Goal: Information Seeking & Learning: Learn about a topic

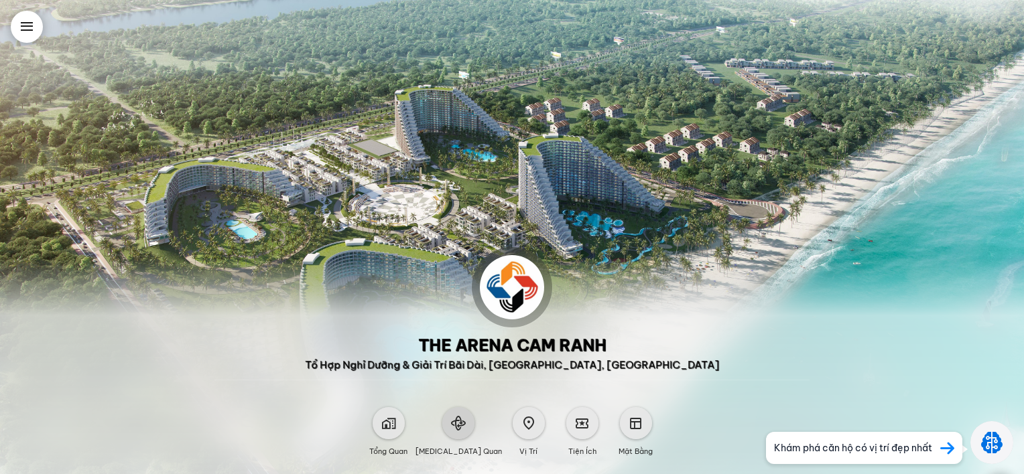
click at [453, 421] on span at bounding box center [458, 423] width 15 height 15
click at [463, 422] on span at bounding box center [458, 423] width 15 height 15
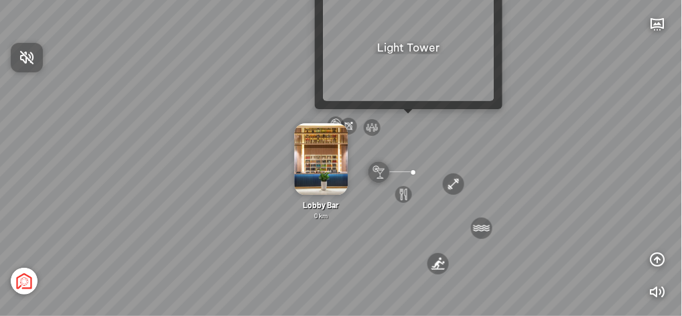
click at [407, 121] on div at bounding box center [341, 158] width 682 height 316
click at [407, 121] on div "[GEOGRAPHIC_DATA] 3.6 km KN Links [GEOGRAPHIC_DATA] 5.9 km Thể Thao Bãi Biển 0 …" at bounding box center [341, 158] width 682 height 316
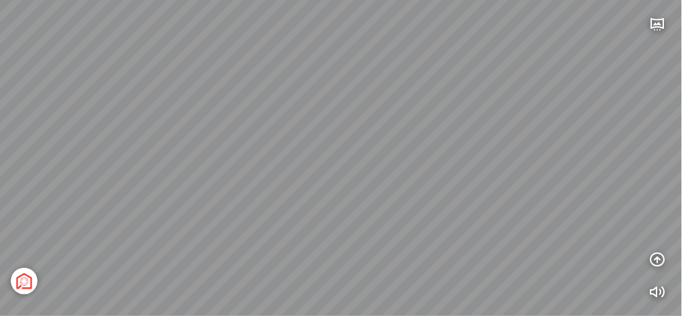
drag, startPoint x: 318, startPoint y: 179, endPoint x: 328, endPoint y: 172, distance: 12.6
click at [328, 172] on div "Sea Tower Sand Tower The Arena Central Square The Wind Tổng thể" at bounding box center [341, 158] width 682 height 316
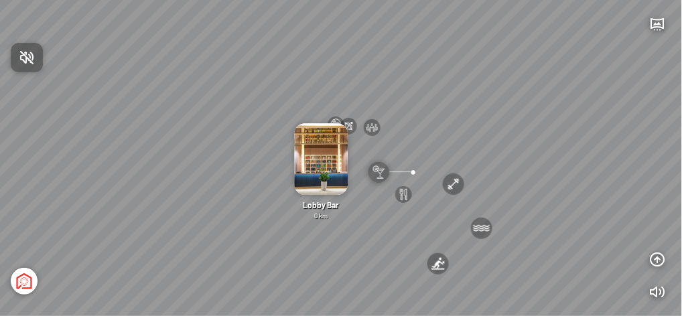
click at [521, 129] on div at bounding box center [341, 158] width 682 height 316
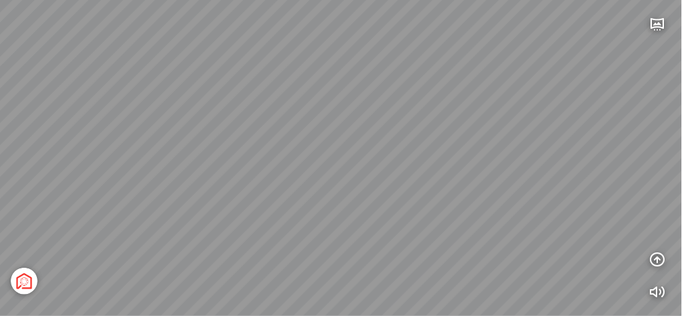
drag, startPoint x: 386, startPoint y: 133, endPoint x: 332, endPoint y: 167, distance: 64.1
click at [332, 167] on div "[GEOGRAPHIC_DATA] 3.6 km KN Links [GEOGRAPHIC_DATA] 5.9 km Thể Thao Bãi Biển 0 …" at bounding box center [341, 158] width 682 height 316
drag, startPoint x: 374, startPoint y: 183, endPoint x: 400, endPoint y: 178, distance: 26.5
click at [400, 178] on div "[GEOGRAPHIC_DATA] 3.6 km KN Links [GEOGRAPHIC_DATA] 5.9 km Thể Thao Bãi Biển 0 …" at bounding box center [341, 158] width 682 height 316
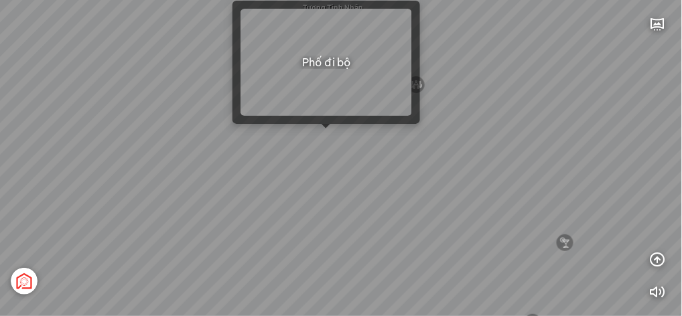
click at [330, 133] on div at bounding box center [326, 128] width 9 height 9
click at [326, 135] on div "[GEOGRAPHIC_DATA] 3.6 km KN Links [GEOGRAPHIC_DATA] 5.9 km Thể Thao Bãi Biển 0 …" at bounding box center [341, 158] width 682 height 316
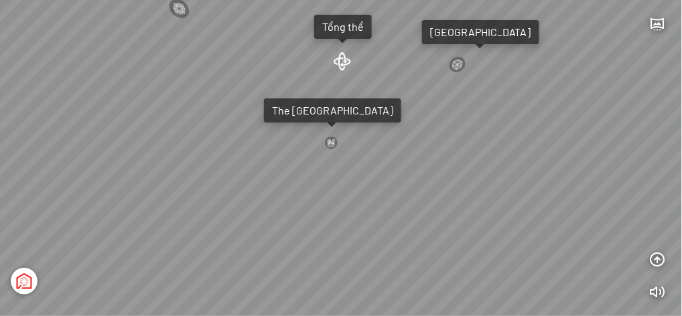
click at [330, 141] on div at bounding box center [330, 142] width 13 height 13
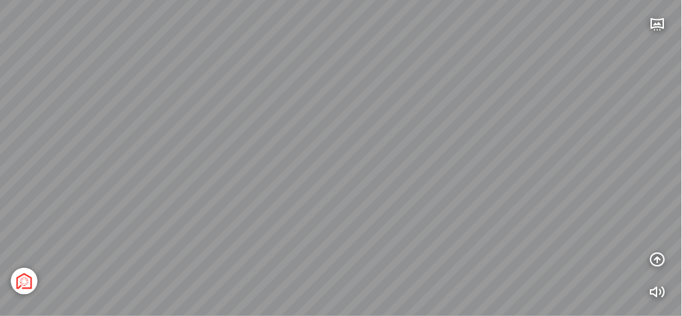
drag, startPoint x: 297, startPoint y: 188, endPoint x: 517, endPoint y: 115, distance: 231.8
click at [517, 115] on div "Light Tower [GEOGRAPHIC_DATA] Tổng thể [GEOGRAPHIC_DATA] [GEOGRAPHIC_DATA] Phố …" at bounding box center [341, 158] width 682 height 316
drag, startPoint x: 267, startPoint y: 175, endPoint x: 577, endPoint y: 243, distance: 317.0
click at [582, 245] on div "Light Tower [GEOGRAPHIC_DATA] Tổng thể [GEOGRAPHIC_DATA] [GEOGRAPHIC_DATA] Phố …" at bounding box center [341, 158] width 682 height 316
drag, startPoint x: 315, startPoint y: 235, endPoint x: 533, endPoint y: 253, distance: 219.1
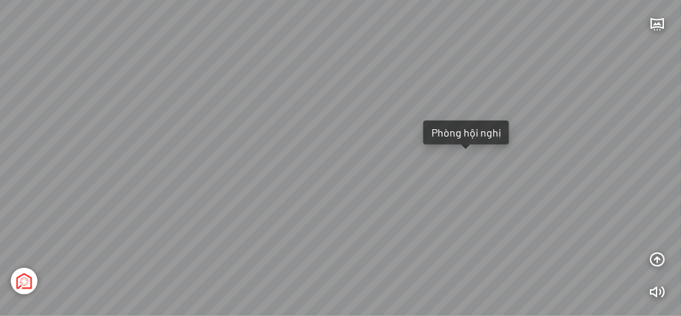
click at [533, 253] on div "Light Tower [GEOGRAPHIC_DATA] Tổng thể [GEOGRAPHIC_DATA] [GEOGRAPHIC_DATA] Phố …" at bounding box center [341, 158] width 682 height 316
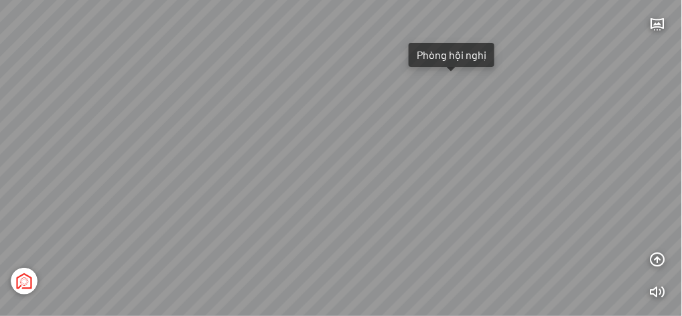
drag, startPoint x: 450, startPoint y: 261, endPoint x: 384, endPoint y: 194, distance: 94.3
click at [384, 194] on div "Light Tower [GEOGRAPHIC_DATA] Tổng thể [GEOGRAPHIC_DATA] [GEOGRAPHIC_DATA] Phố …" at bounding box center [341, 158] width 682 height 316
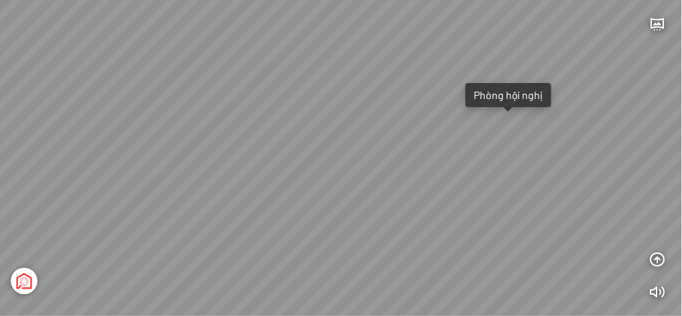
drag, startPoint x: 421, startPoint y: 177, endPoint x: 453, endPoint y: 204, distance: 41.8
click at [481, 204] on div "Light Tower [GEOGRAPHIC_DATA] Tổng thể [GEOGRAPHIC_DATA] [GEOGRAPHIC_DATA] Phố …" at bounding box center [341, 158] width 682 height 316
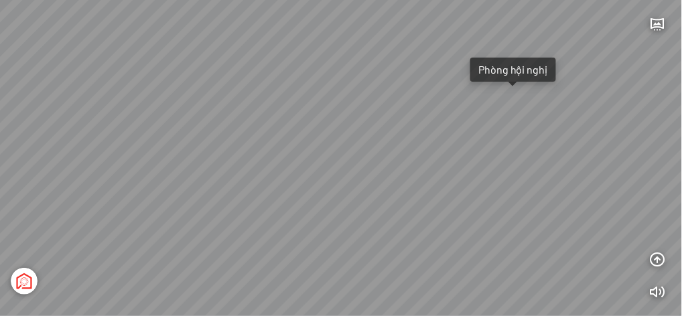
drag, startPoint x: 279, startPoint y: 196, endPoint x: 281, endPoint y: 178, distance: 18.1
click at [281, 178] on div "Light Tower [GEOGRAPHIC_DATA] Tổng thể [GEOGRAPHIC_DATA] [GEOGRAPHIC_DATA] Phố …" at bounding box center [341, 158] width 682 height 316
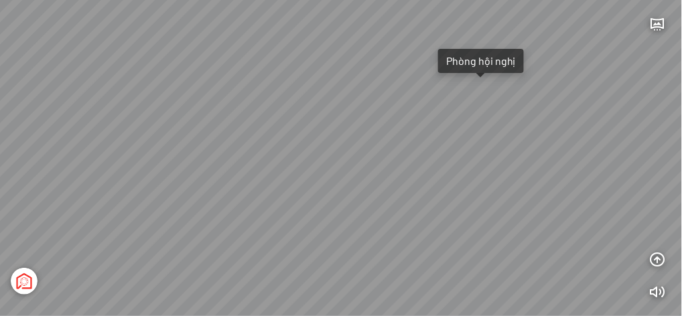
drag, startPoint x: 405, startPoint y: 196, endPoint x: 373, endPoint y: 196, distance: 32.2
click at [373, 196] on div "Light Tower [GEOGRAPHIC_DATA] Tổng thể [GEOGRAPHIC_DATA] [GEOGRAPHIC_DATA] Phố …" at bounding box center [341, 158] width 682 height 316
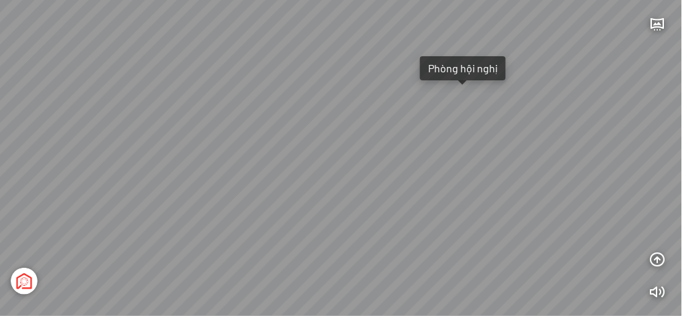
drag, startPoint x: 347, startPoint y: 186, endPoint x: 329, endPoint y: 197, distance: 21.0
click at [329, 197] on div "Light Tower [GEOGRAPHIC_DATA] Tổng thể [GEOGRAPHIC_DATA] [GEOGRAPHIC_DATA] Phố …" at bounding box center [341, 158] width 682 height 316
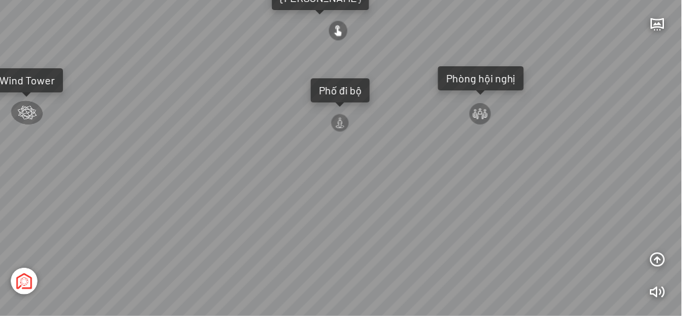
drag, startPoint x: 520, startPoint y: 281, endPoint x: 539, endPoint y: 287, distance: 20.3
click at [539, 287] on div "Light Tower [GEOGRAPHIC_DATA] Tổng thể [GEOGRAPHIC_DATA] [GEOGRAPHIC_DATA] Phố …" at bounding box center [341, 158] width 682 height 316
